Goal: Task Accomplishment & Management: Manage account settings

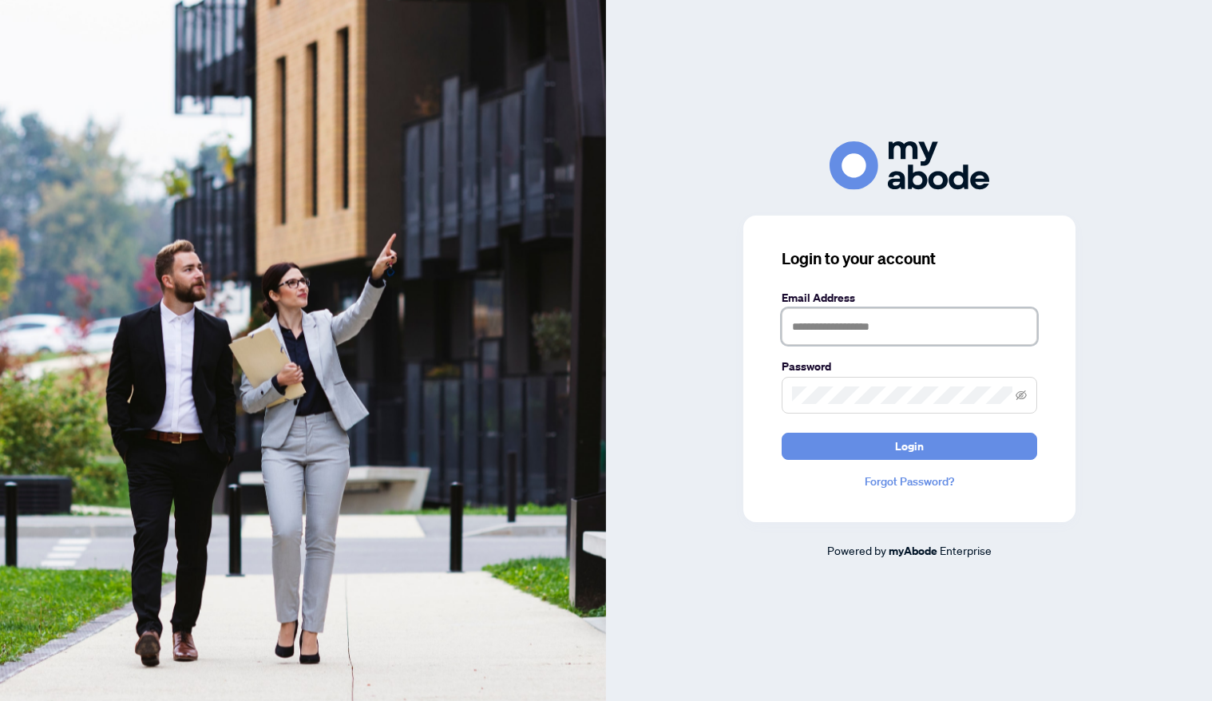
type input "**********"
click at [909, 445] on button "Login" at bounding box center [909, 446] width 255 height 27
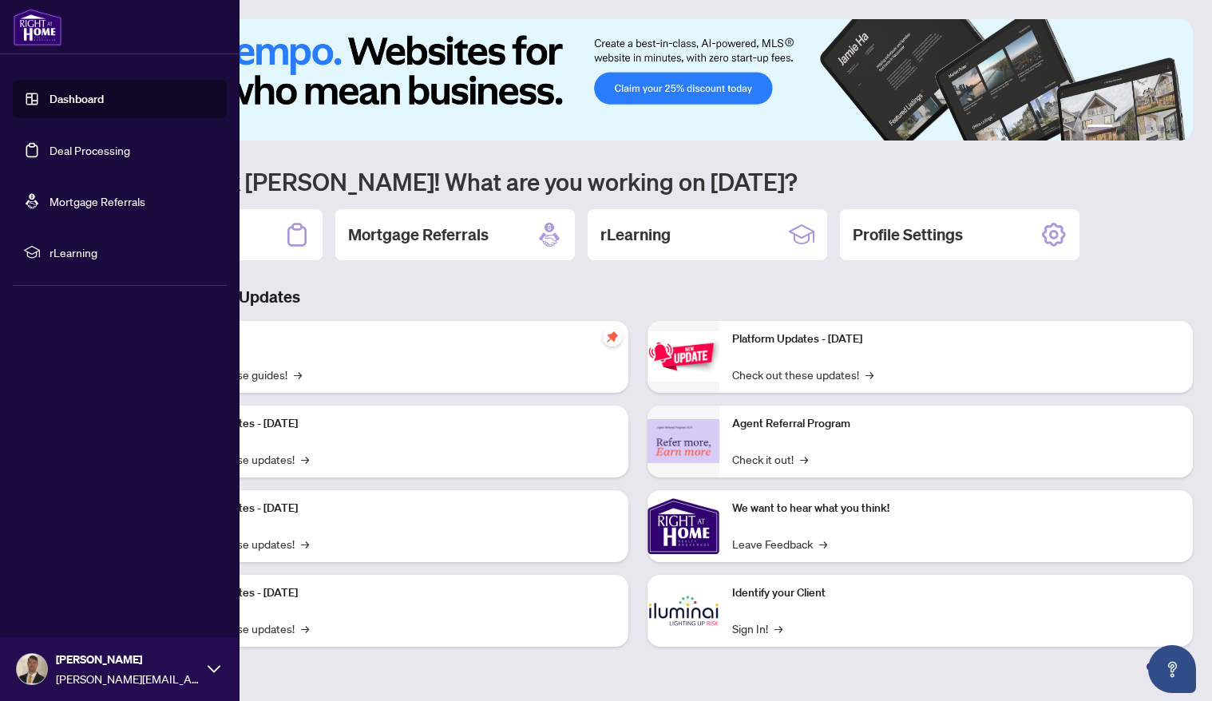
click at [68, 152] on link "Deal Processing" at bounding box center [89, 150] width 81 height 14
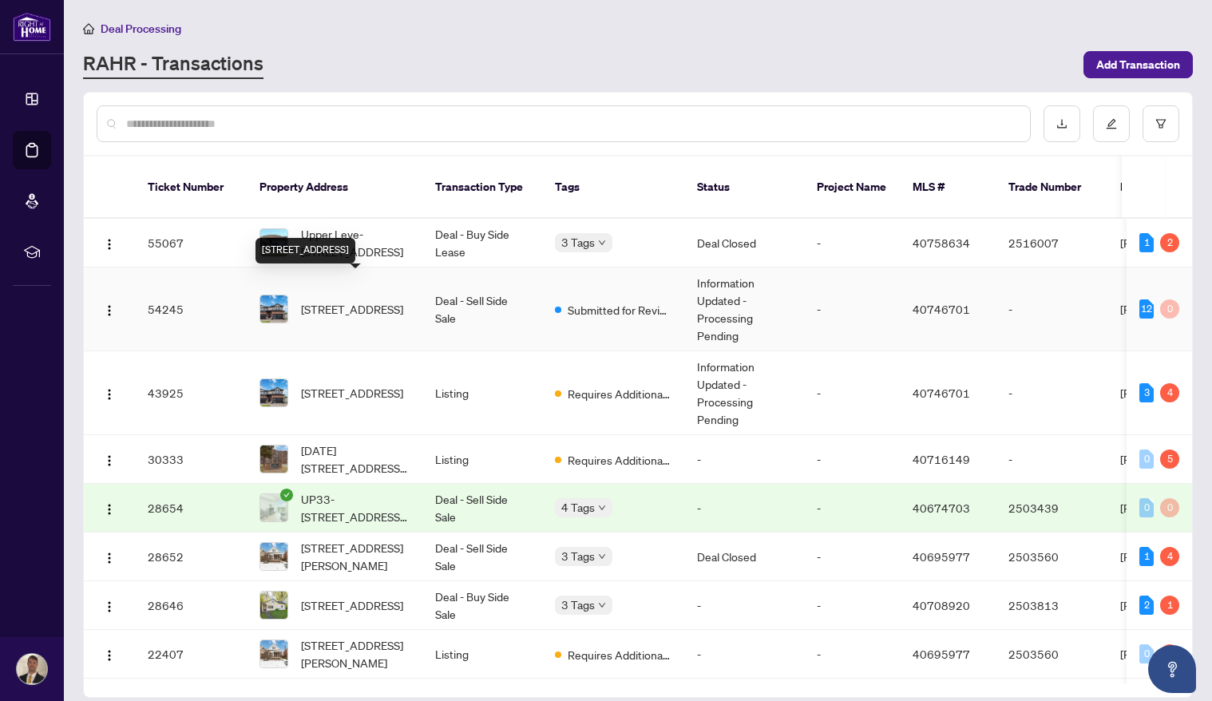
click at [403, 300] on span "[STREET_ADDRESS]" at bounding box center [352, 309] width 102 height 18
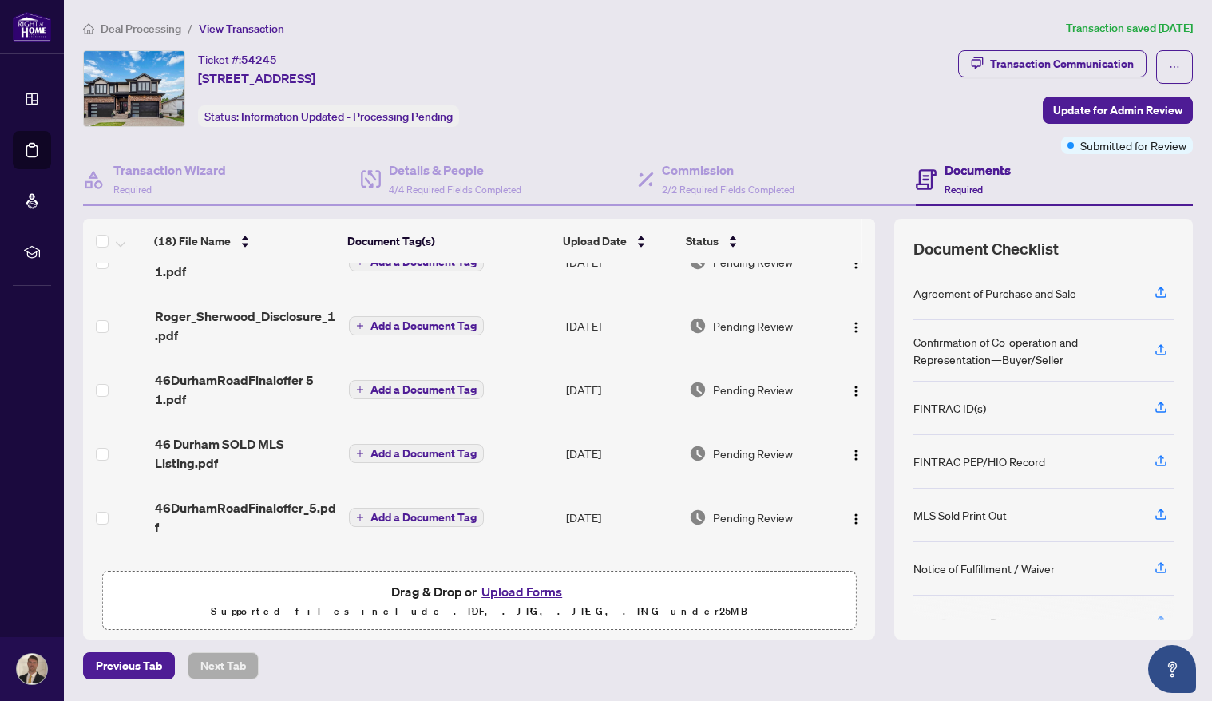
scroll to position [178, 0]
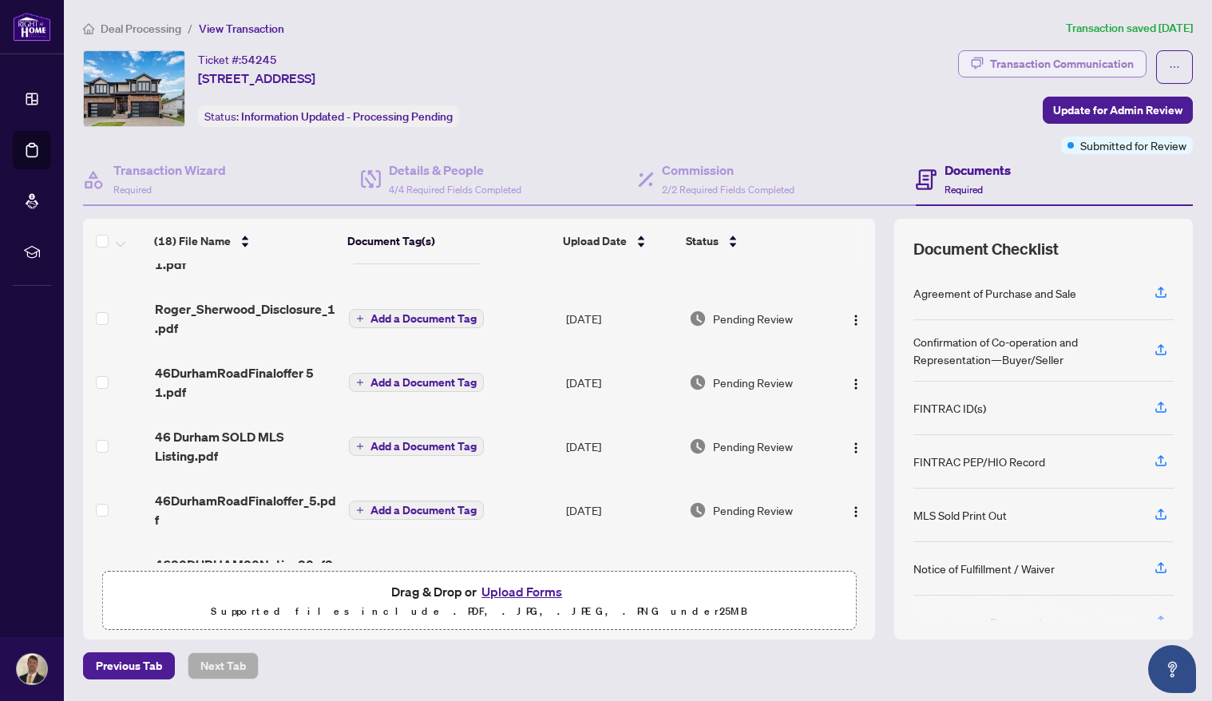
click at [1075, 67] on div "Transaction Communication" at bounding box center [1062, 64] width 144 height 26
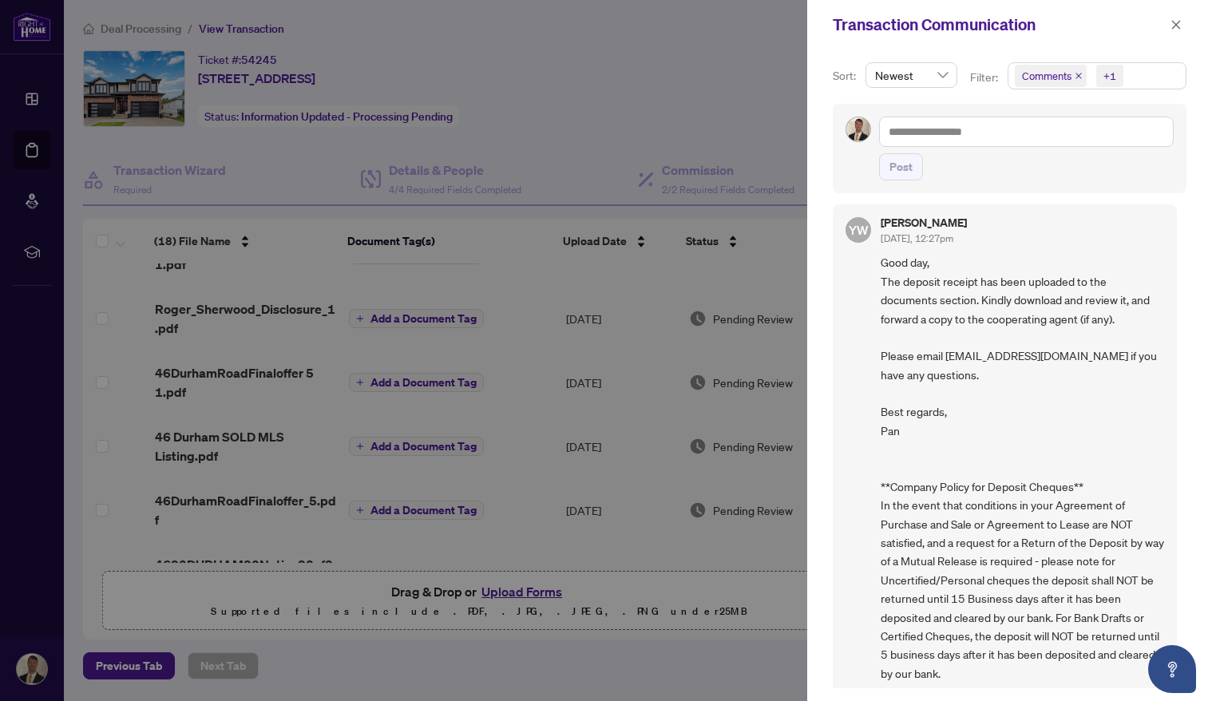
scroll to position [0, 0]
click at [1173, 26] on icon "close" at bounding box center [1175, 24] width 11 height 11
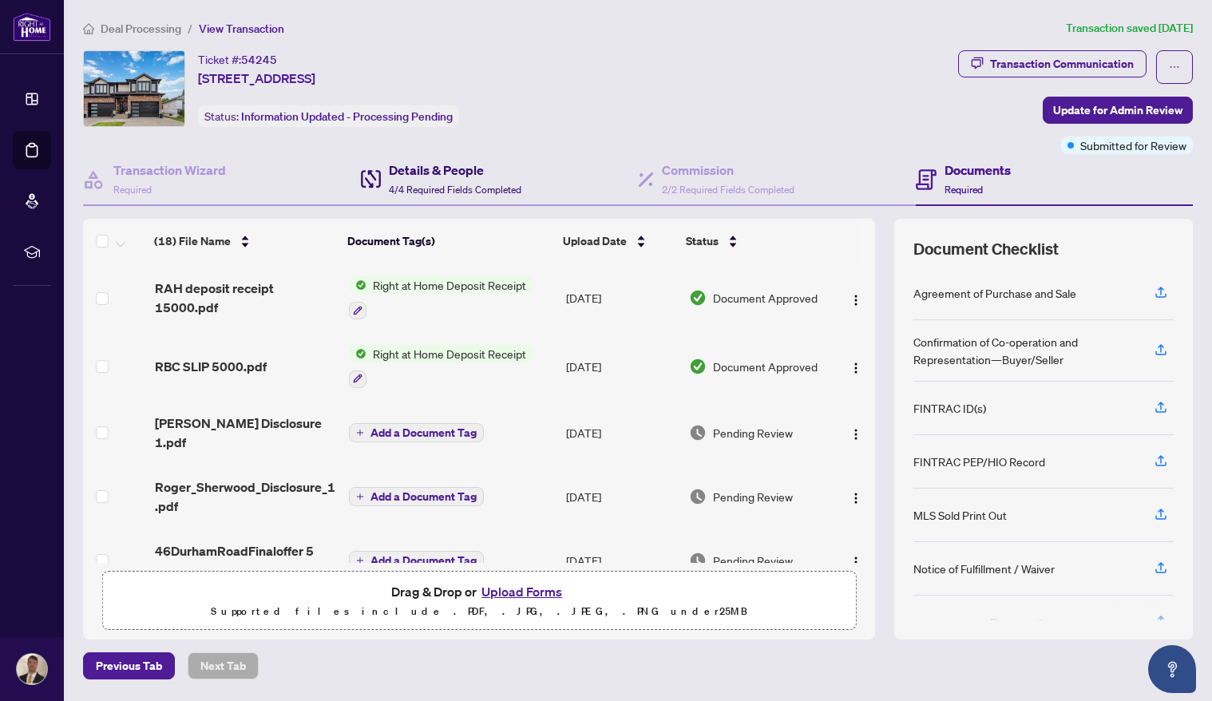
click at [410, 175] on h4 "Details & People" at bounding box center [455, 169] width 133 height 19
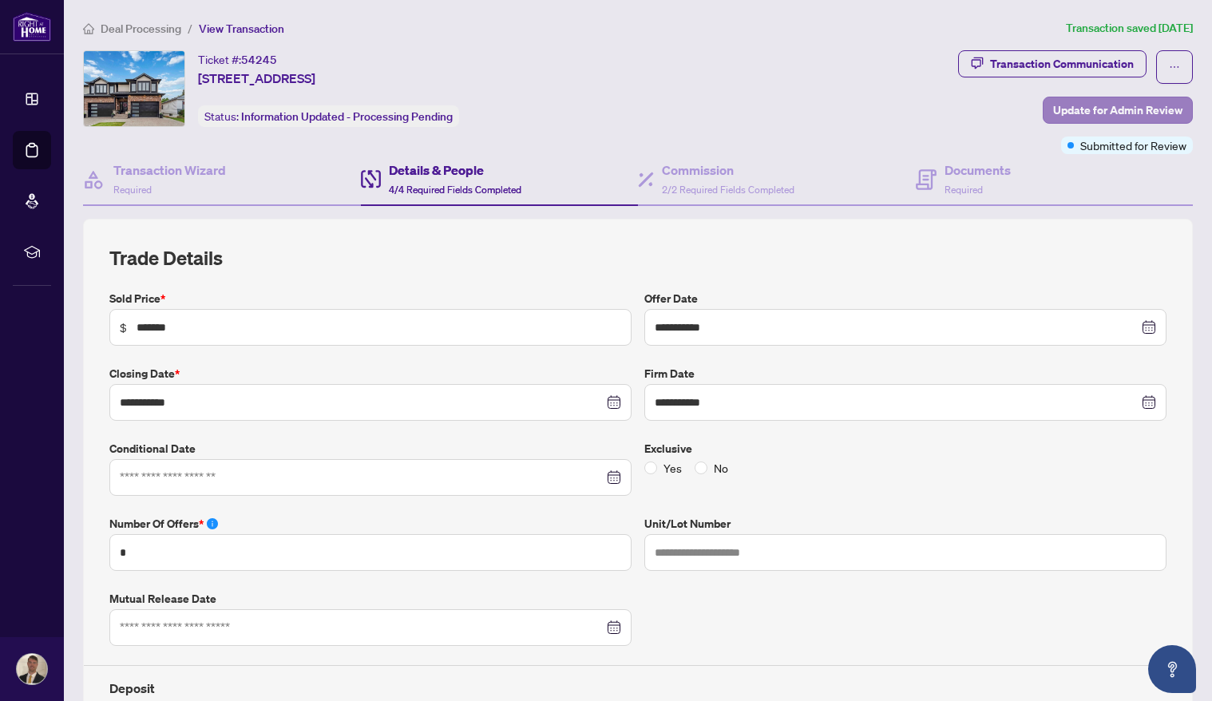
click at [1117, 106] on span "Update for Admin Review" at bounding box center [1117, 110] width 129 height 26
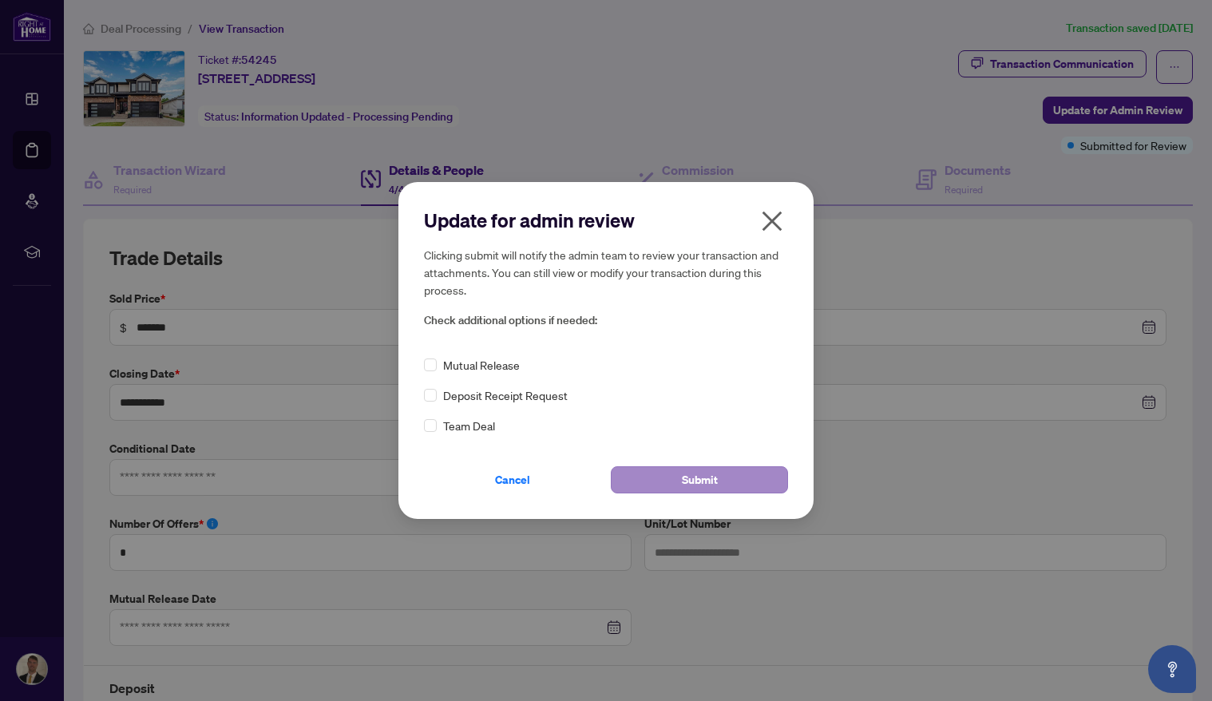
click at [708, 484] on span "Submit" at bounding box center [700, 480] width 36 height 26
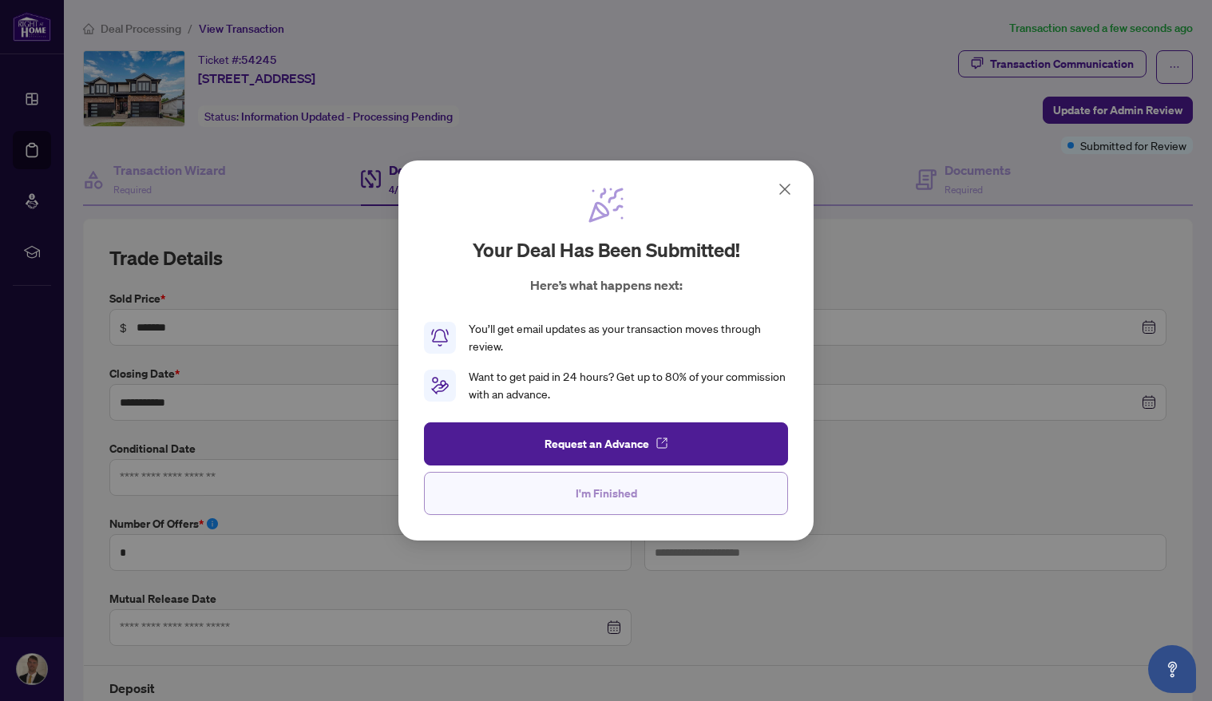
click at [613, 497] on span "I'm Finished" at bounding box center [606, 494] width 61 height 26
